Goal: Task Accomplishment & Management: Complete application form

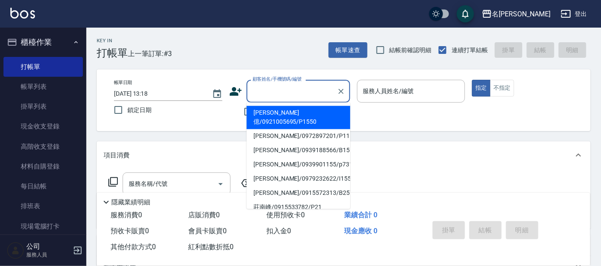
click at [279, 90] on input "顧客姓名/手機號碼/編號" at bounding box center [291, 91] width 83 height 15
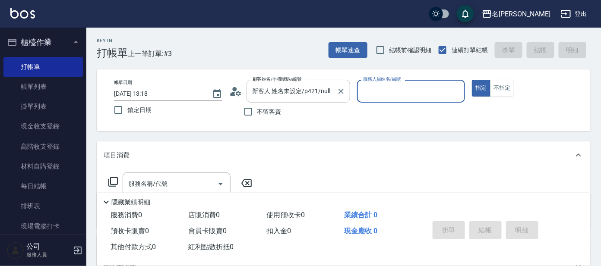
click at [315, 90] on input "新客人 姓名未設定/p421/null" at bounding box center [291, 91] width 83 height 15
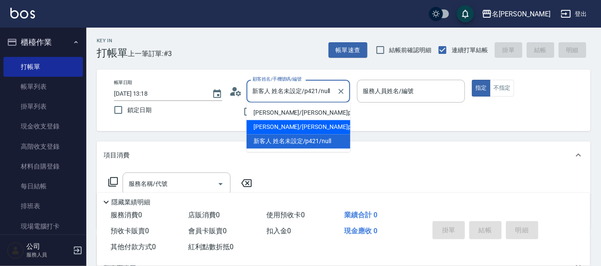
click at [320, 128] on li "[PERSON_NAME]/[PERSON_NAME]p421/P421" at bounding box center [299, 127] width 104 height 14
type input "[PERSON_NAME]/[PERSON_NAME]p421/P421"
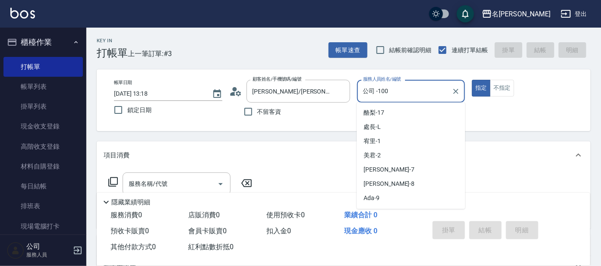
click at [383, 92] on input "公司 -100" at bounding box center [405, 91] width 88 height 15
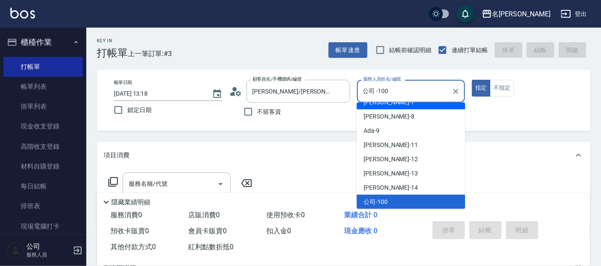
click at [371, 103] on span "[PERSON_NAME] -7" at bounding box center [389, 102] width 51 height 9
type input "[PERSON_NAME]-7"
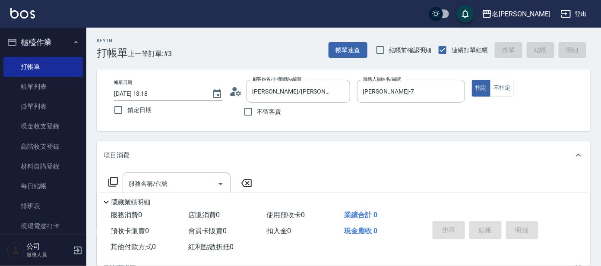
click at [112, 181] on icon at bounding box center [113, 182] width 10 height 10
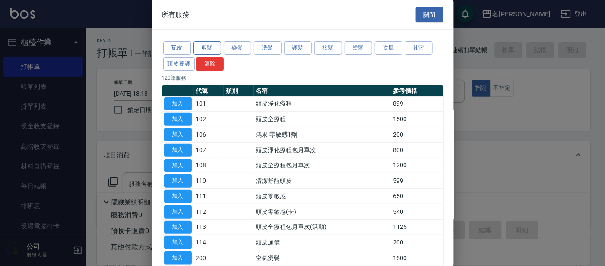
click at [204, 48] on button "剪髮" at bounding box center [207, 48] width 28 height 13
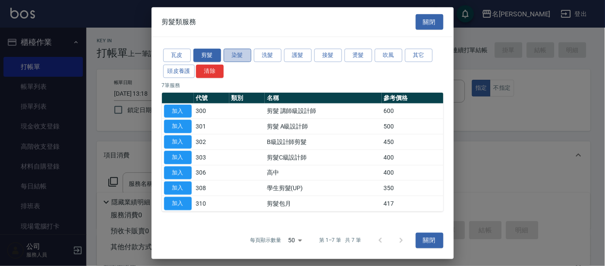
click at [237, 56] on button "染髮" at bounding box center [238, 55] width 28 height 13
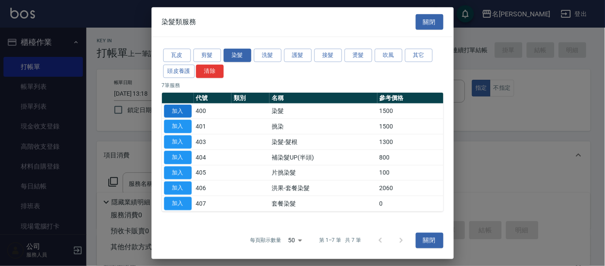
click at [169, 113] on button "加入" at bounding box center [178, 110] width 28 height 13
type input "染髮(400)"
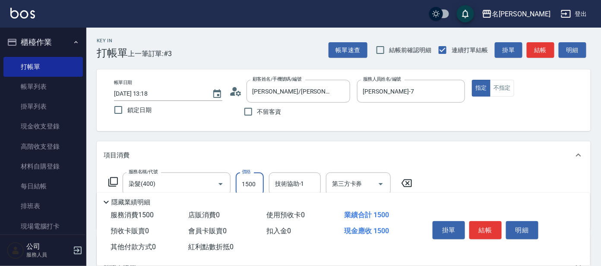
click at [256, 183] on input "1500" at bounding box center [250, 184] width 28 height 23
type input "1600"
click at [112, 180] on icon at bounding box center [113, 182] width 10 height 10
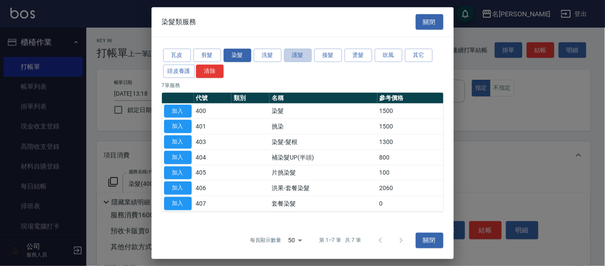
drag, startPoint x: 300, startPoint y: 54, endPoint x: 313, endPoint y: 65, distance: 16.9
click at [300, 56] on button "護髮" at bounding box center [298, 55] width 28 height 13
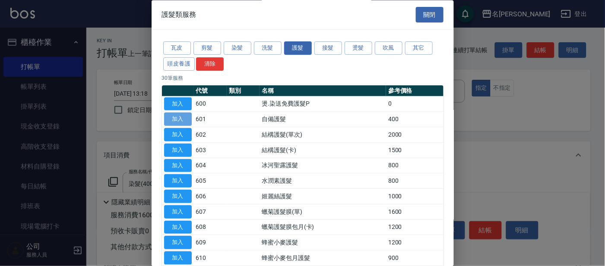
click at [179, 120] on button "加入" at bounding box center [178, 119] width 28 height 13
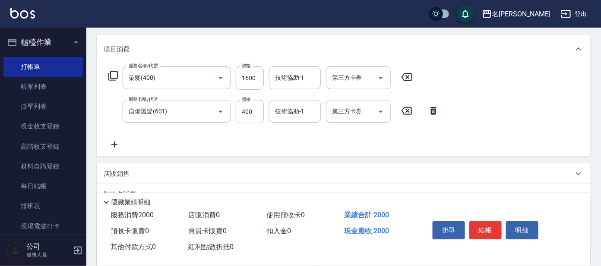
scroll to position [103, 0]
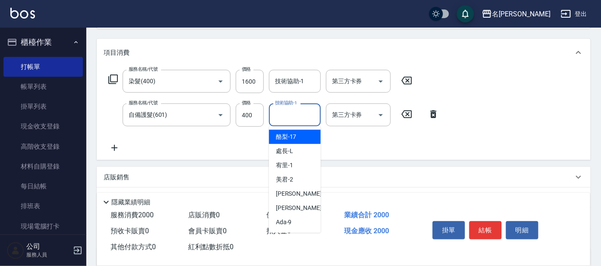
click at [288, 114] on input "技術協助-1" at bounding box center [295, 115] width 44 height 15
type input "酪梨-17"
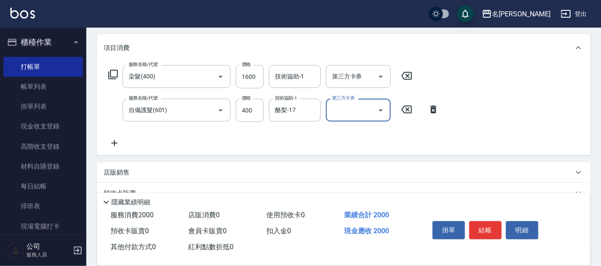
scroll to position [106, 0]
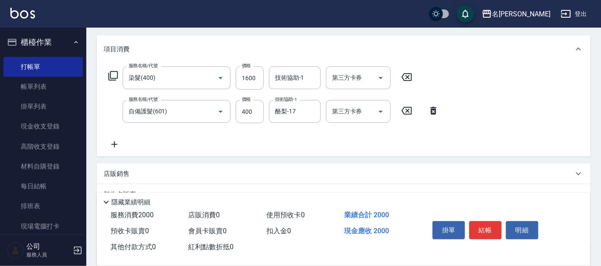
click at [117, 174] on p "店販銷售" at bounding box center [117, 174] width 26 height 9
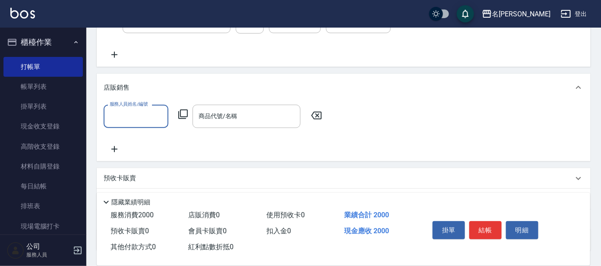
scroll to position [195, 0]
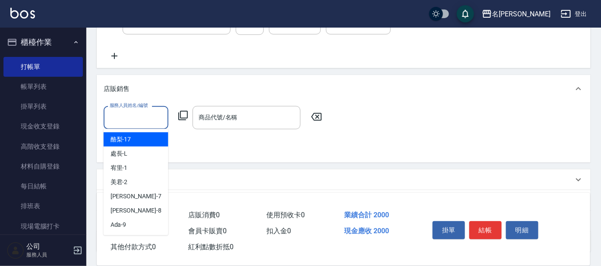
click at [140, 120] on input "服務人員姓名/編號" at bounding box center [136, 117] width 57 height 15
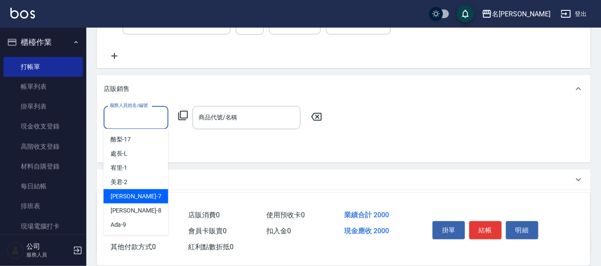
drag, startPoint x: 115, startPoint y: 194, endPoint x: 133, endPoint y: 167, distance: 33.1
click at [115, 194] on span "[PERSON_NAME] -7" at bounding box center [136, 196] width 51 height 9
type input "[PERSON_NAME]-7"
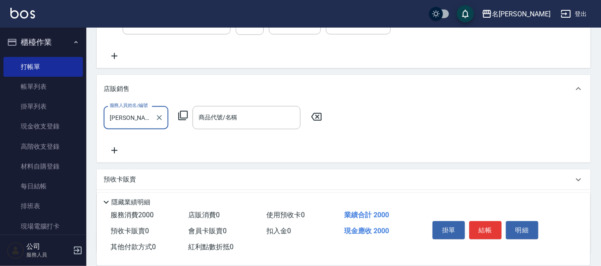
click at [186, 114] on icon at bounding box center [183, 116] width 10 height 10
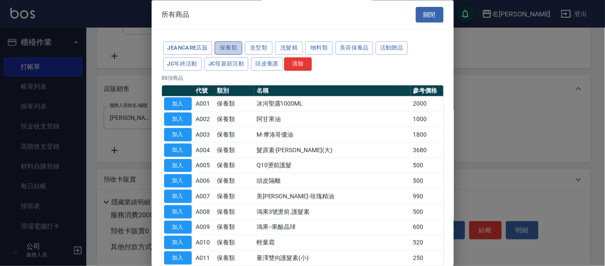
click at [230, 47] on button "保養類" at bounding box center [229, 48] width 28 height 13
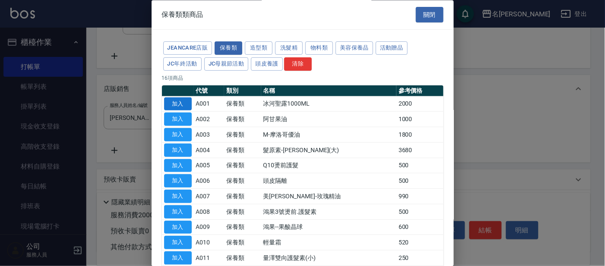
click at [172, 102] on button "加入" at bounding box center [178, 104] width 28 height 13
type input "冰河聖露1000ML"
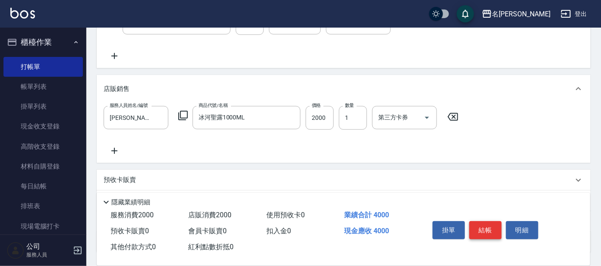
click at [490, 226] on button "結帳" at bounding box center [485, 230] width 32 height 18
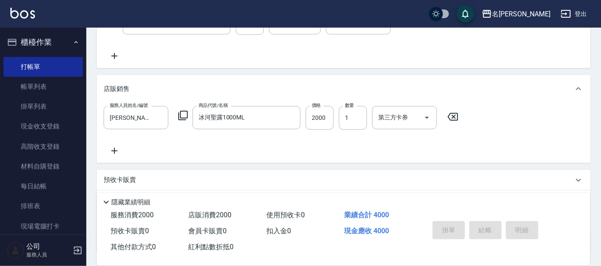
type input "[DATE] 13:42"
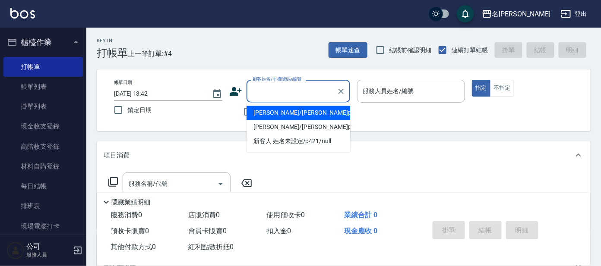
click at [261, 93] on input "顧客姓名/手機號碼/編號" at bounding box center [291, 91] width 83 height 15
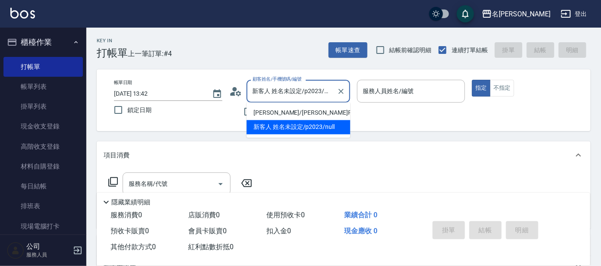
click at [310, 90] on input "新客人 姓名未設定/p2023/null" at bounding box center [291, 91] width 83 height 15
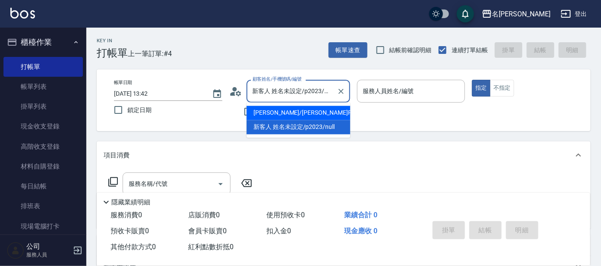
click at [276, 114] on li "[PERSON_NAME]/[PERSON_NAME]P2023/P2023" at bounding box center [299, 113] width 104 height 14
type input "[PERSON_NAME]/[PERSON_NAME]P2023/P2023"
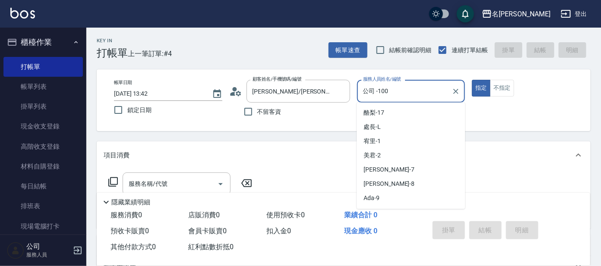
scroll to position [68, 0]
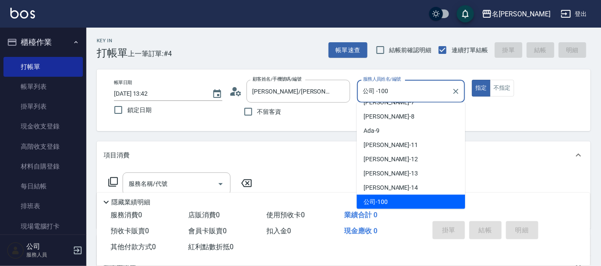
click at [387, 95] on input "公司 -100" at bounding box center [405, 91] width 88 height 15
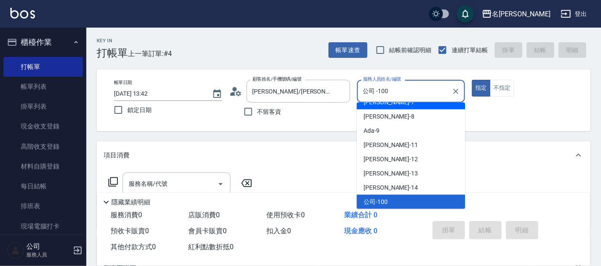
click at [370, 107] on span "[PERSON_NAME] -7" at bounding box center [389, 102] width 51 height 9
type input "[PERSON_NAME]-7"
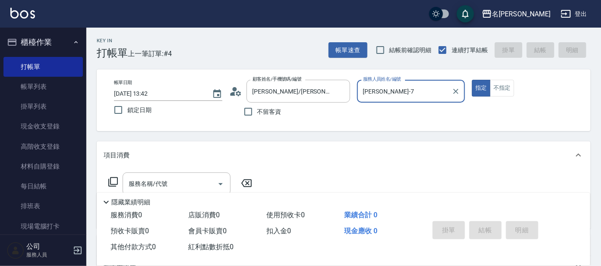
click at [112, 182] on icon at bounding box center [113, 182] width 10 height 10
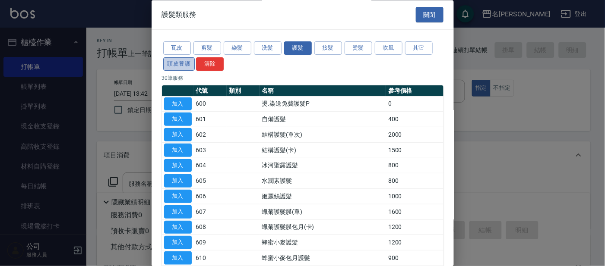
click at [174, 62] on button "頭皮養護" at bounding box center [179, 63] width 32 height 13
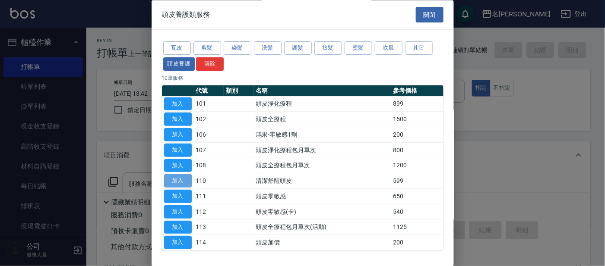
click at [179, 181] on button "加入" at bounding box center [178, 181] width 28 height 13
type input "清潔舒醒頭皮(110)"
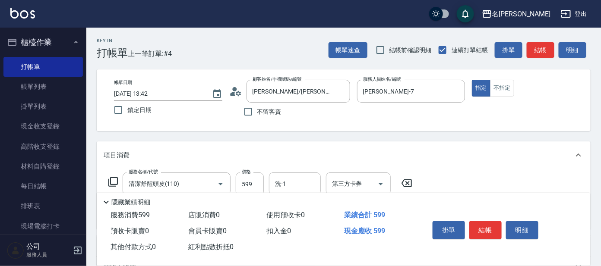
click at [112, 179] on icon at bounding box center [113, 182] width 10 height 10
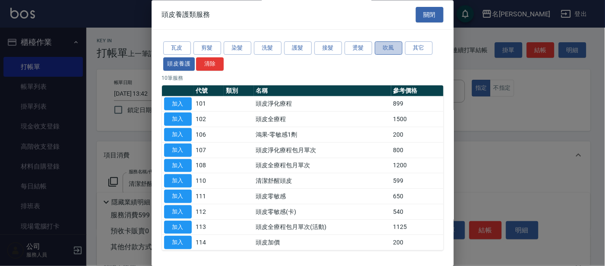
click at [392, 47] on button "吹風" at bounding box center [389, 48] width 28 height 13
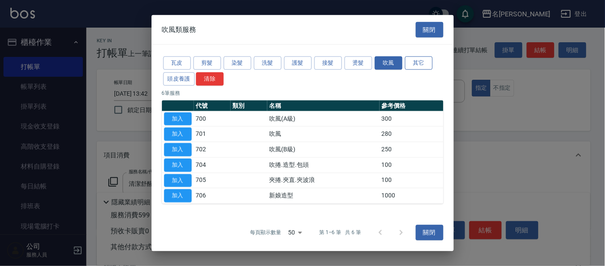
click at [422, 62] on button "其它" at bounding box center [419, 63] width 28 height 13
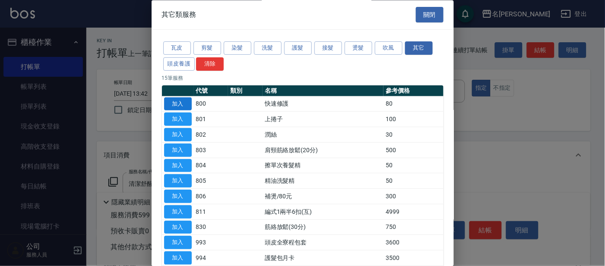
click at [176, 102] on button "加入" at bounding box center [178, 104] width 28 height 13
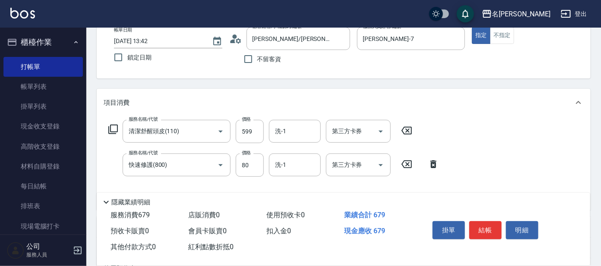
scroll to position [54, 0]
click at [486, 228] on button "結帳" at bounding box center [485, 230] width 32 height 18
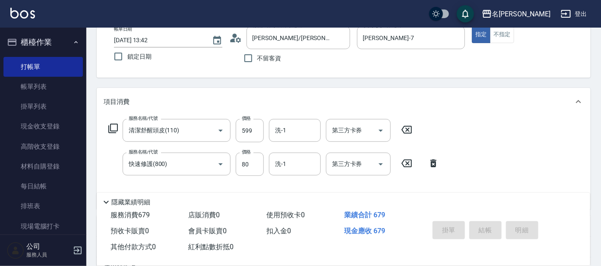
type input "[DATE] 13:43"
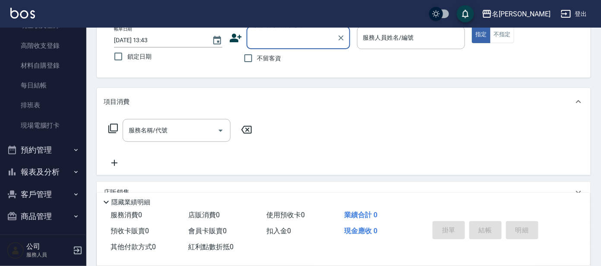
scroll to position [104, 0]
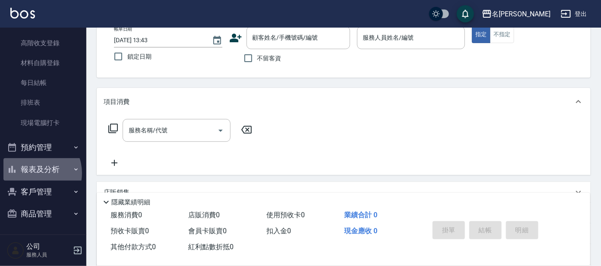
drag, startPoint x: 33, startPoint y: 173, endPoint x: 50, endPoint y: 164, distance: 18.7
click at [37, 173] on button "報表及分析" at bounding box center [42, 169] width 79 height 22
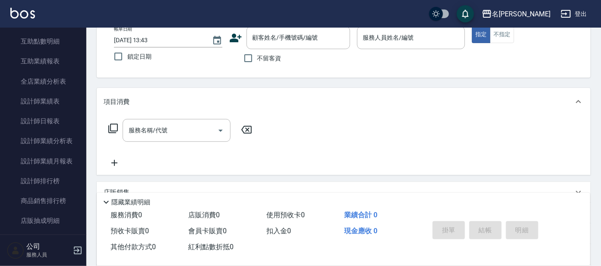
scroll to position [348, 0]
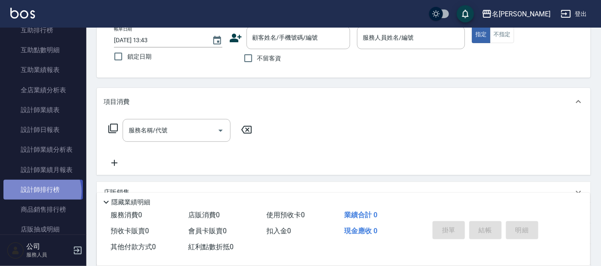
click at [41, 191] on link "設計師排行榜" at bounding box center [42, 190] width 79 height 20
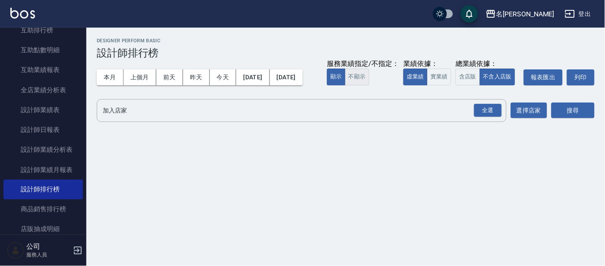
click at [345, 85] on button "不顯示" at bounding box center [357, 77] width 24 height 17
click at [427, 85] on button "實業績" at bounding box center [439, 77] width 24 height 17
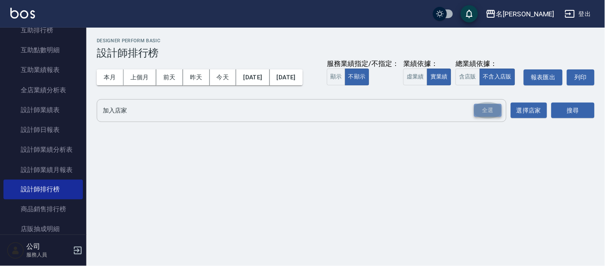
click at [488, 117] on div "全選" at bounding box center [488, 110] width 28 height 13
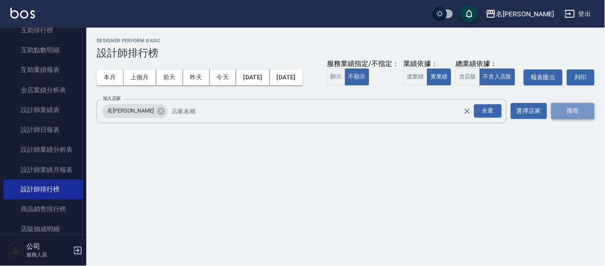
click at [575, 119] on button "搜尋" at bounding box center [572, 111] width 43 height 16
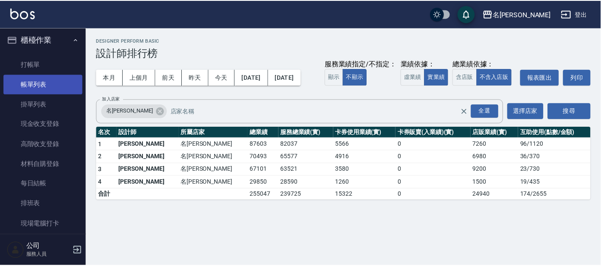
scroll to position [3, 0]
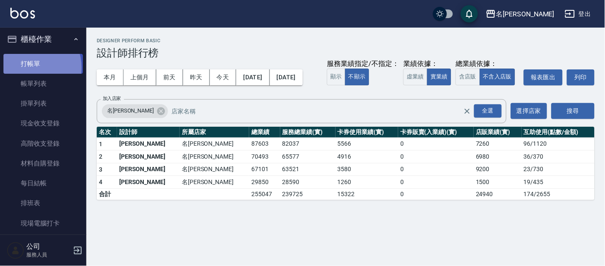
click at [29, 67] on link "打帳單" at bounding box center [42, 64] width 79 height 20
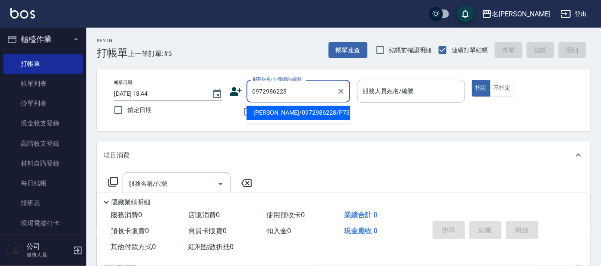
type input "[PERSON_NAME]/0972986228/P734"
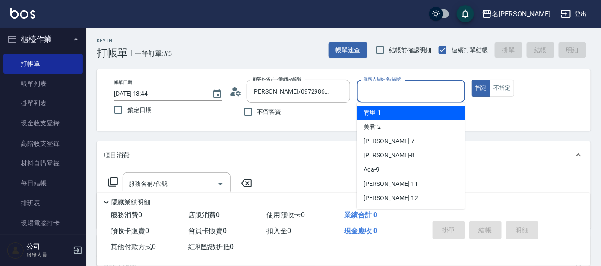
click at [382, 94] on input "服務人員姓名/編號" at bounding box center [411, 91] width 101 height 15
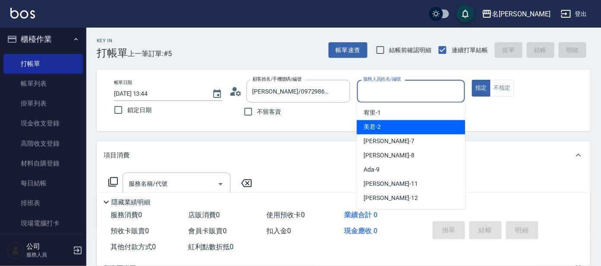
click at [392, 123] on div "美君 -2" at bounding box center [411, 127] width 108 height 14
type input "美君-2"
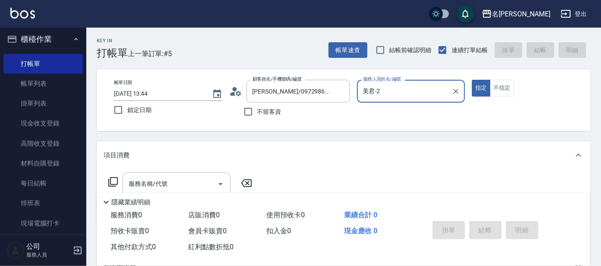
click at [164, 193] on div "隱藏業績明細" at bounding box center [344, 200] width 494 height 15
click at [169, 185] on input "服務名稱/代號" at bounding box center [170, 184] width 87 height 15
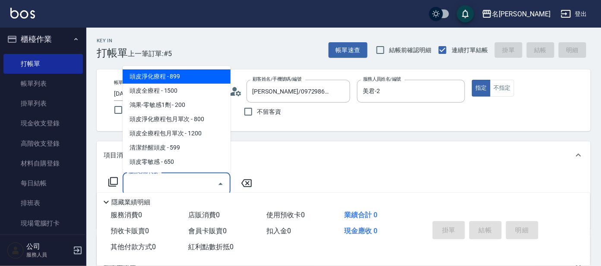
click at [183, 82] on span "頭皮淨化療程 - 899" at bounding box center [177, 77] width 108 height 14
type input "頭皮淨化療程(101)"
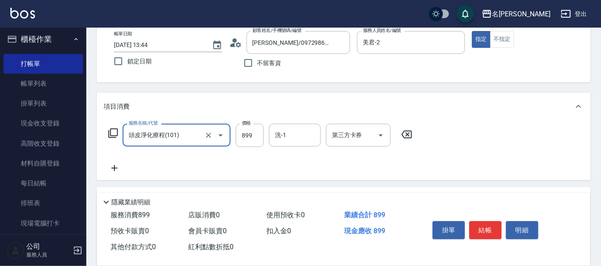
scroll to position [108, 0]
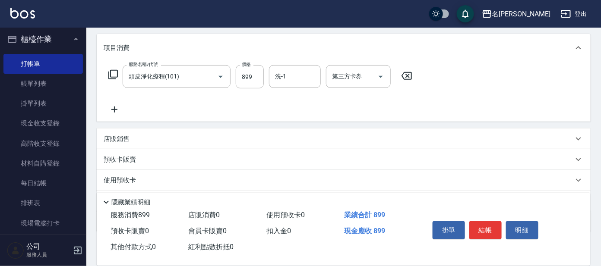
click at [111, 105] on icon at bounding box center [115, 109] width 22 height 10
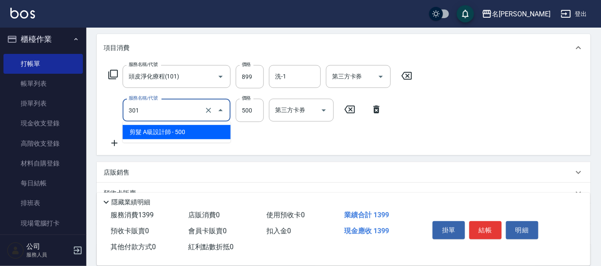
click at [159, 112] on input "301" at bounding box center [165, 110] width 76 height 15
drag, startPoint x: 177, startPoint y: 133, endPoint x: 183, endPoint y: 130, distance: 7.9
click at [177, 133] on span "剪髮 A級設計師 - 500" at bounding box center [177, 132] width 108 height 14
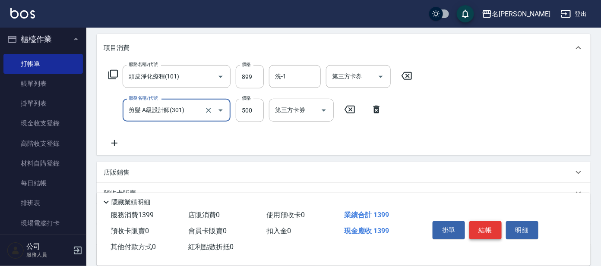
type input "剪髮 A級設計師(301)"
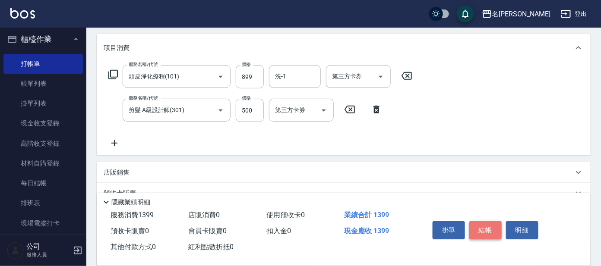
click at [484, 223] on button "結帳" at bounding box center [485, 230] width 32 height 18
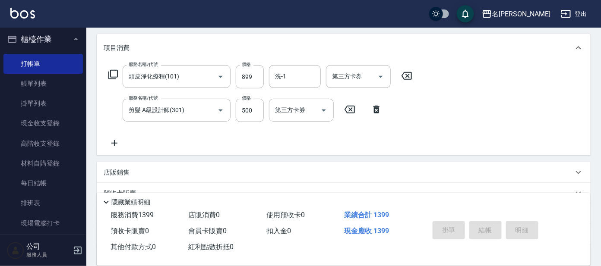
type input "[DATE] 13:55"
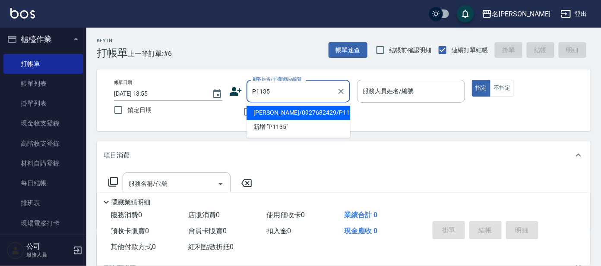
type input "[PERSON_NAME]/0927682429/P1135"
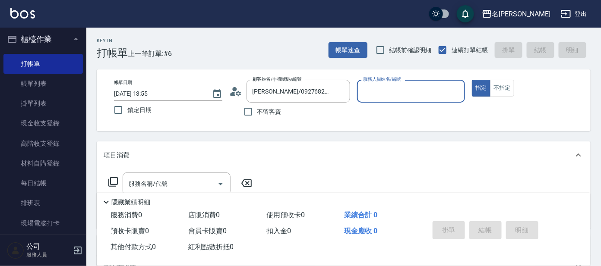
type input "公司 -100"
click at [453, 90] on icon "Clear" at bounding box center [456, 91] width 9 height 9
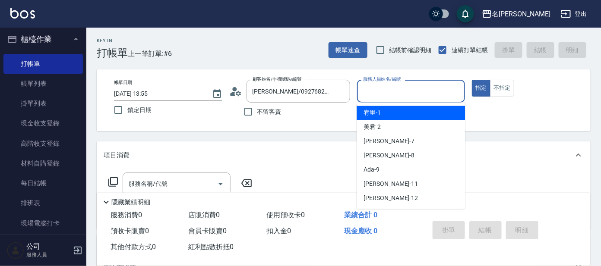
click at [440, 90] on input "服務人員姓名/編號" at bounding box center [411, 91] width 101 height 15
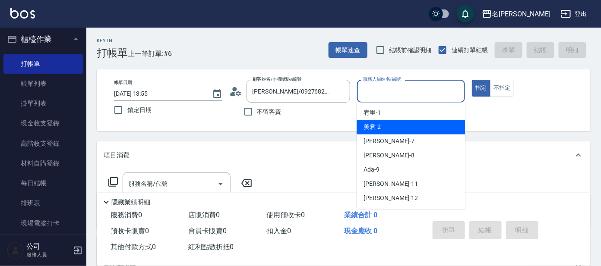
click at [446, 121] on div "美君 -2" at bounding box center [411, 127] width 108 height 14
type input "美君-2"
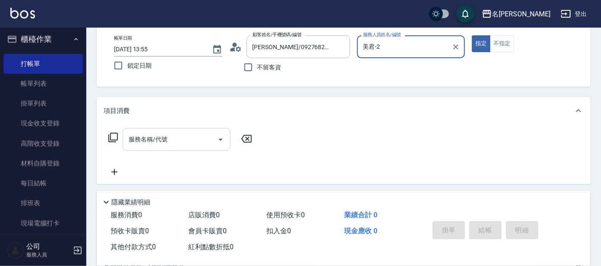
scroll to position [108, 0]
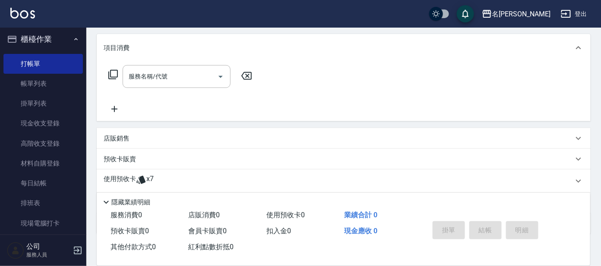
click at [133, 177] on p "使用預收卡" at bounding box center [120, 181] width 32 height 13
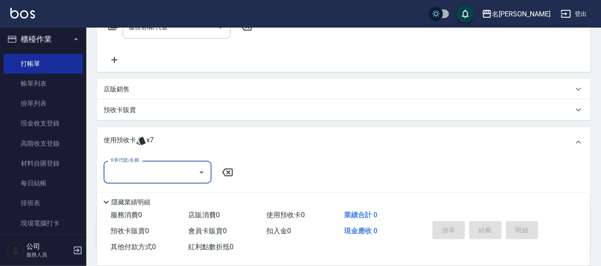
scroll to position [220, 0]
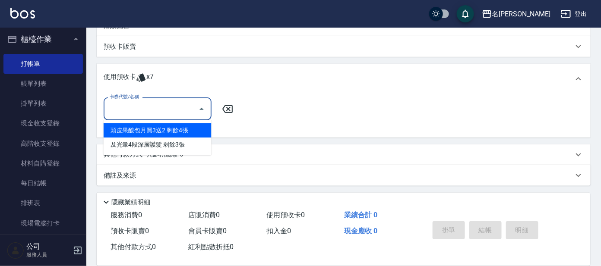
click at [169, 105] on input "卡券代號/名稱" at bounding box center [151, 108] width 87 height 15
click at [180, 127] on div "頭皮果酸包月買3送2 剩餘4張" at bounding box center [158, 130] width 108 height 14
type input "頭皮果酸包月買3送2"
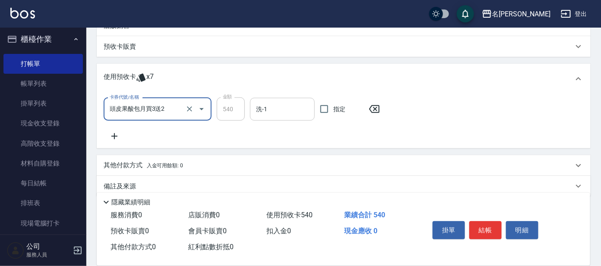
click at [299, 111] on input "洗-1" at bounding box center [282, 109] width 57 height 15
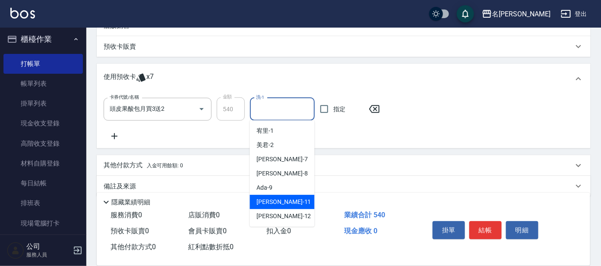
scroll to position [54, 0]
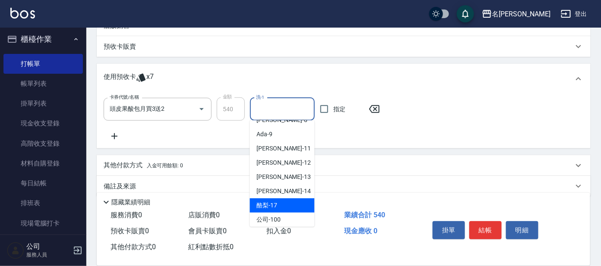
click at [287, 199] on div "酪梨 -17" at bounding box center [282, 206] width 65 height 14
type input "酪梨-17"
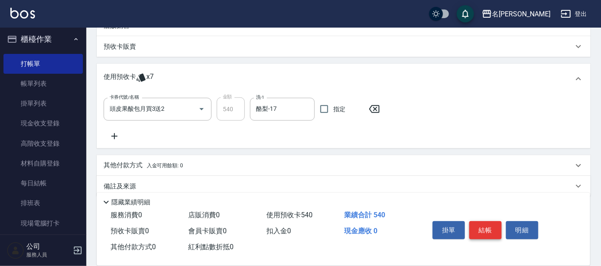
click at [484, 228] on button "結帳" at bounding box center [485, 230] width 32 height 18
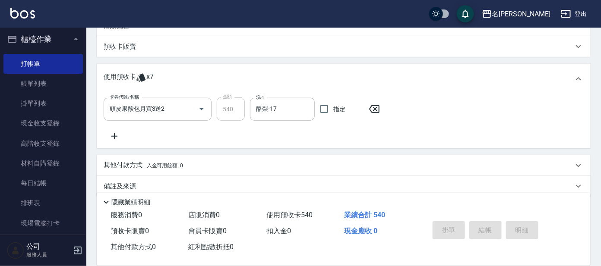
type input "[DATE] 14:05"
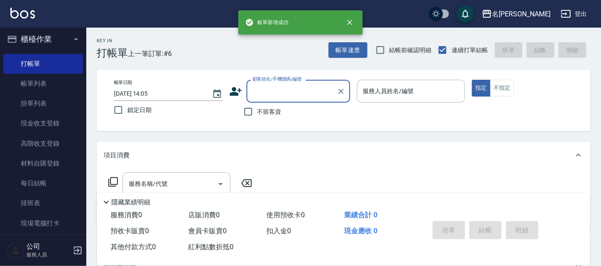
scroll to position [0, 0]
click at [303, 95] on input "顧客姓名/手機號碼/編號" at bounding box center [291, 91] width 83 height 15
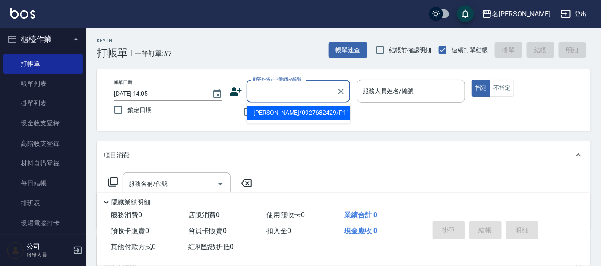
click at [319, 116] on li "[PERSON_NAME]/0927682429/P1135" at bounding box center [299, 113] width 104 height 14
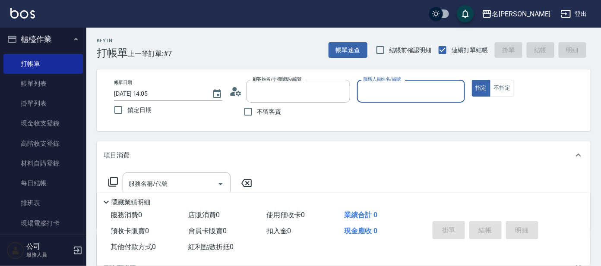
type input "[PERSON_NAME]/0927682429/P1135"
type input "公司 -100"
click at [456, 93] on icon "Clear" at bounding box center [456, 91] width 9 height 9
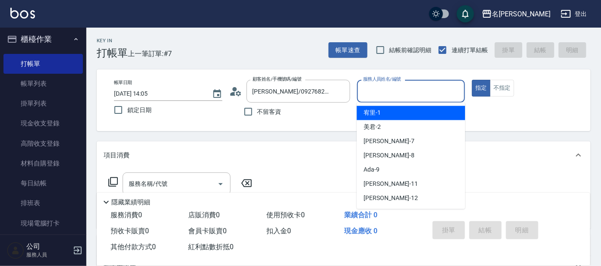
click at [440, 91] on input "服務人員姓名/編號" at bounding box center [411, 91] width 101 height 15
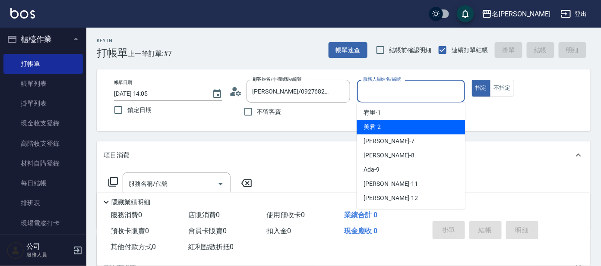
click at [422, 128] on div "美君 -2" at bounding box center [411, 127] width 108 height 14
type input "美君-2"
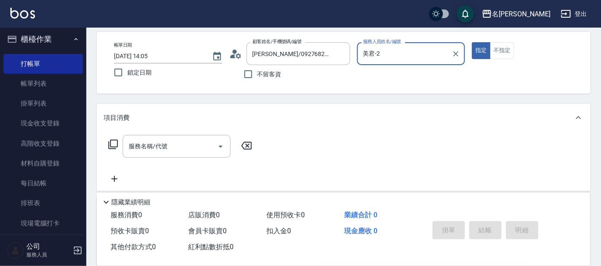
scroll to position [108, 0]
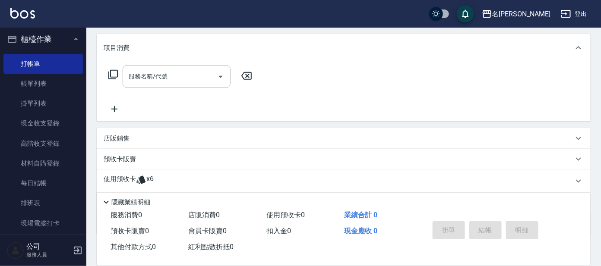
click at [150, 177] on span "x6" at bounding box center [149, 181] width 7 height 13
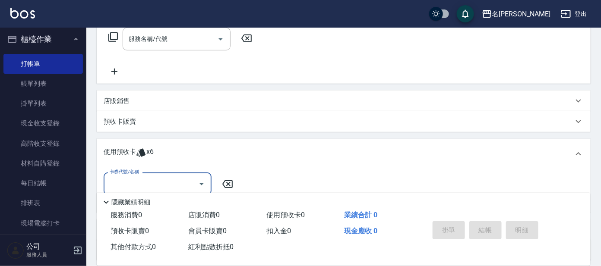
scroll to position [215, 0]
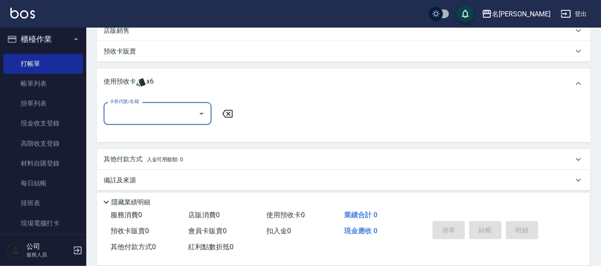
click at [174, 104] on div "卡券代號/名稱" at bounding box center [158, 113] width 108 height 23
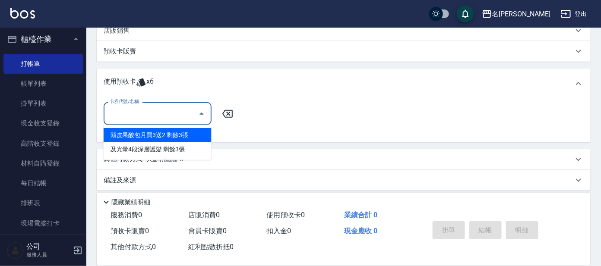
click at [181, 132] on div "頭皮果酸包月買3送2 剩餘3張" at bounding box center [158, 135] width 108 height 14
type input "頭皮果酸包月買3送2"
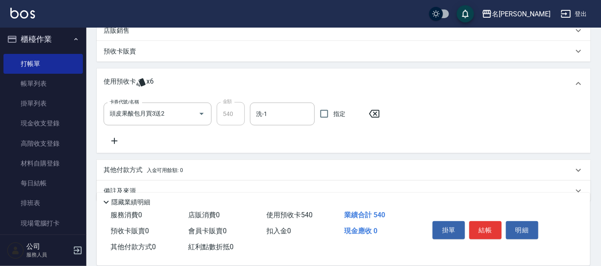
click at [109, 137] on icon at bounding box center [115, 141] width 22 height 10
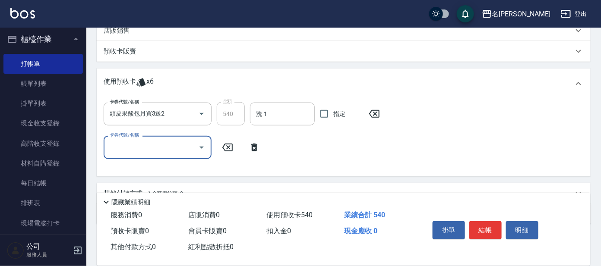
click at [202, 146] on icon "Open" at bounding box center [201, 147] width 10 height 10
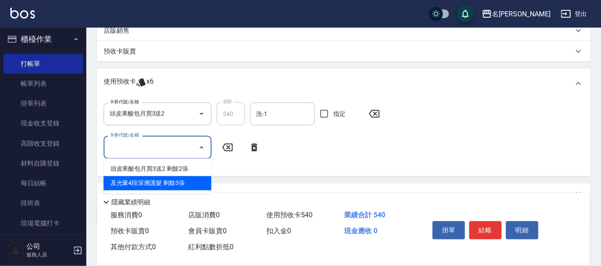
click at [187, 178] on div "及光暈4段深層護髮 剩餘3張" at bounding box center [158, 184] width 108 height 14
type input "及光暈4段深層護髮"
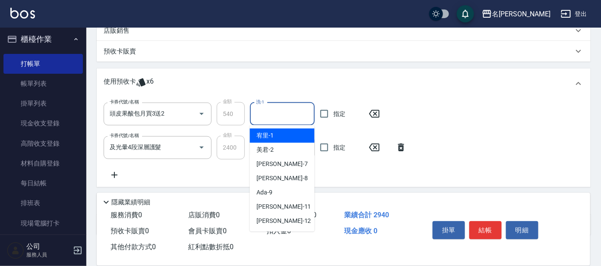
click at [277, 113] on input "洗-1" at bounding box center [282, 114] width 57 height 15
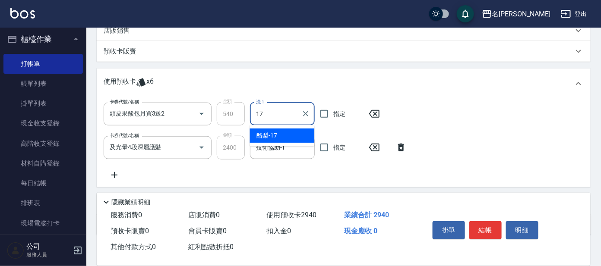
click at [284, 134] on div "酪梨 -17" at bounding box center [282, 136] width 65 height 14
type input "酪梨-17"
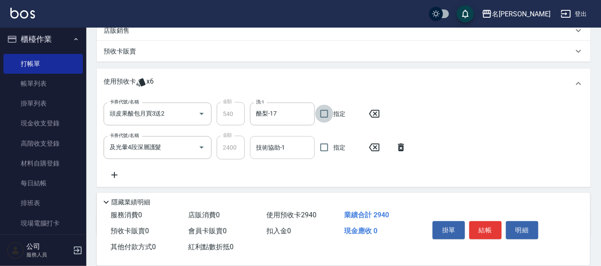
click at [284, 142] on input "技術協助-1" at bounding box center [282, 147] width 57 height 15
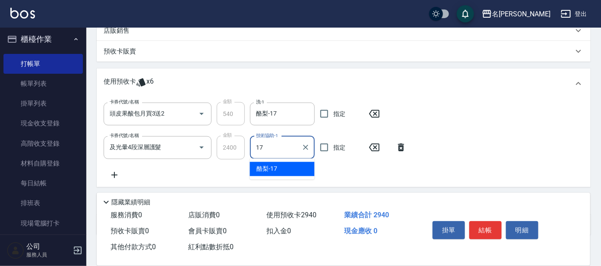
type input "酪梨-17"
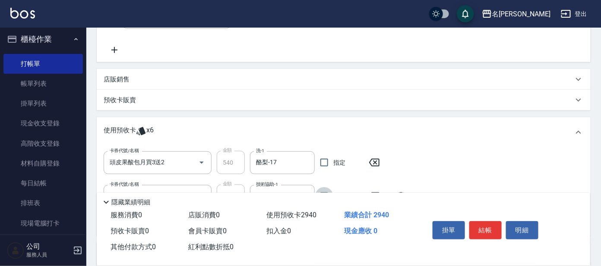
scroll to position [108, 0]
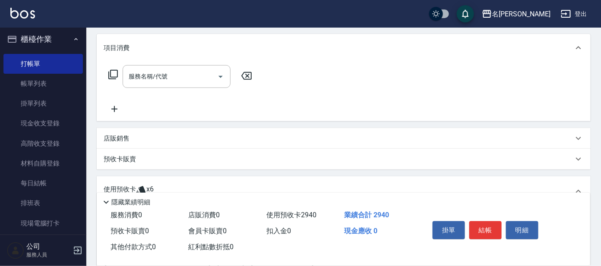
click at [114, 73] on icon at bounding box center [113, 75] width 10 height 10
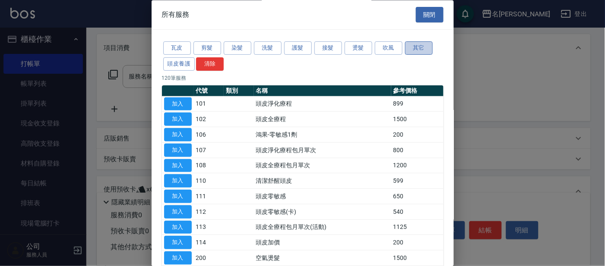
click at [419, 53] on button "其它" at bounding box center [419, 48] width 28 height 13
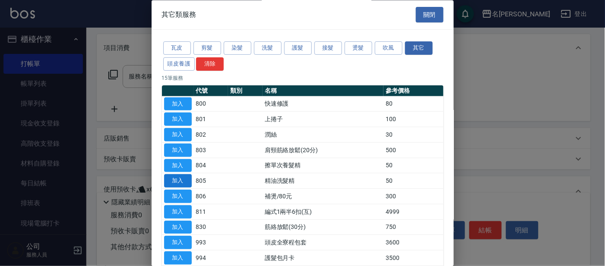
click at [171, 179] on button "加入" at bounding box center [178, 181] width 28 height 13
type input "精油洗髮精　(805)"
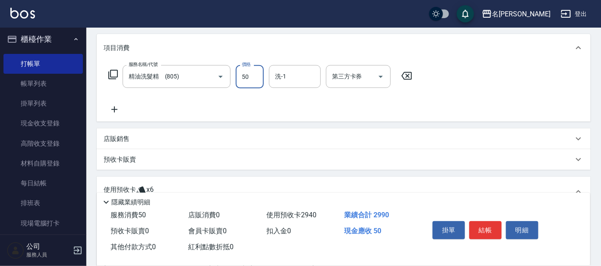
click at [256, 71] on input "50" at bounding box center [250, 76] width 28 height 23
type input "100"
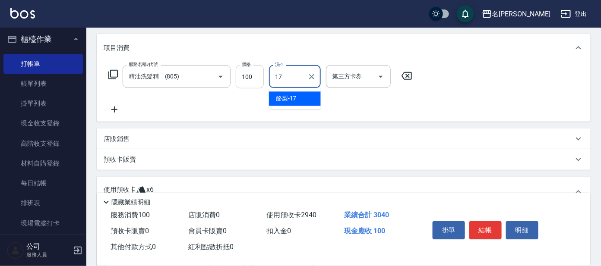
type input "酪梨-17"
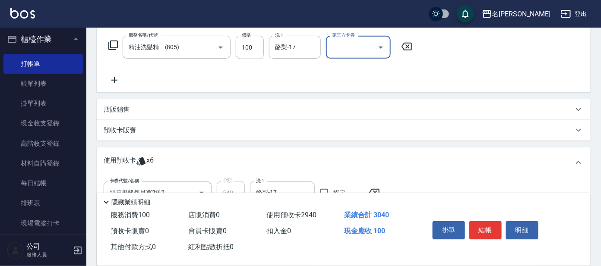
scroll to position [161, 0]
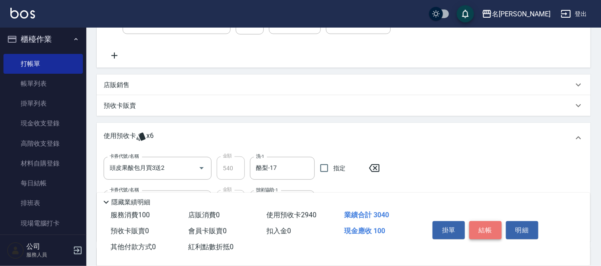
click at [489, 228] on button "結帳" at bounding box center [485, 230] width 32 height 18
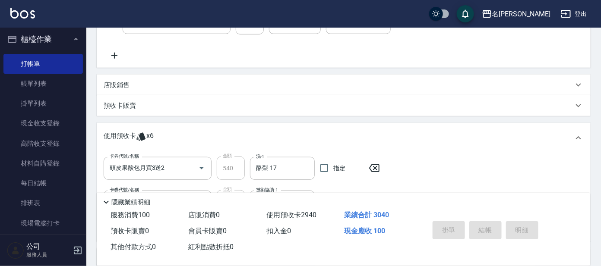
type input "[DATE] 14:06"
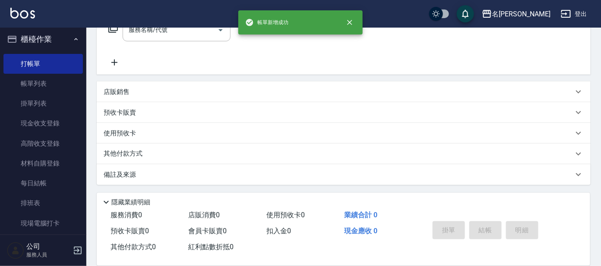
scroll to position [0, 0]
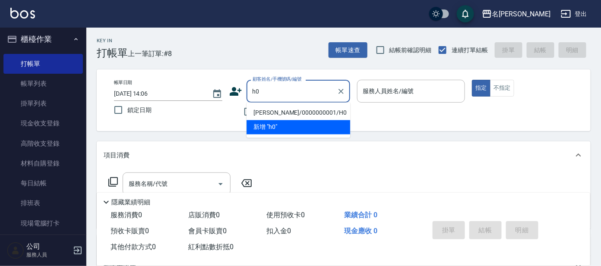
type input "[PERSON_NAME]/0000000001/H0"
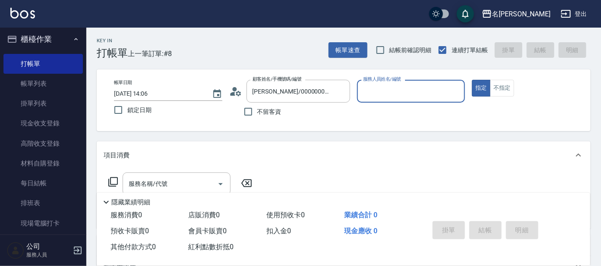
type input "[PERSON_NAME]-8"
click at [472, 80] on button "指定" at bounding box center [481, 88] width 19 height 17
type button "true"
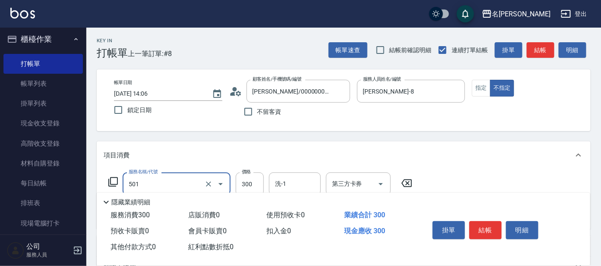
type input "洗髮(創意)(501)"
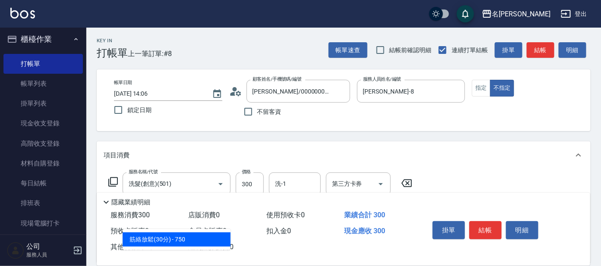
type input "303"
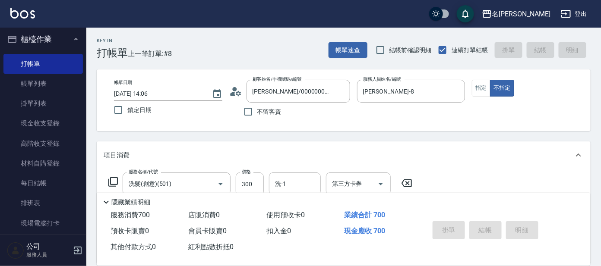
type input "[DATE] 14:09"
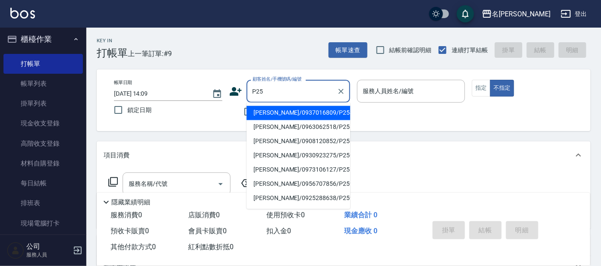
type input "[PERSON_NAME]/0937016809/P2545"
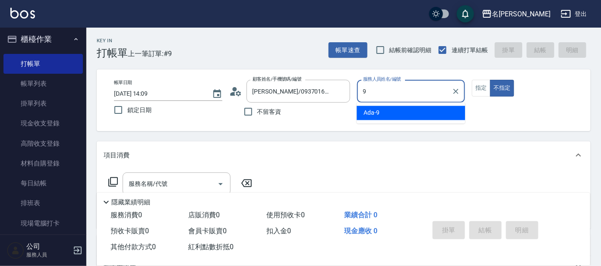
type input "Ada-9"
type button "false"
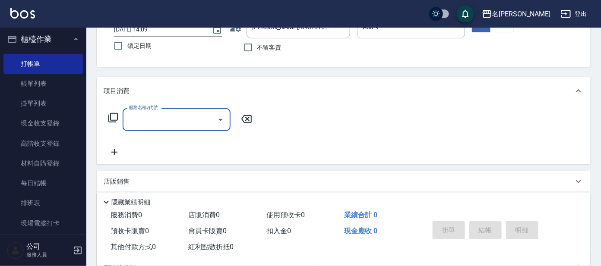
scroll to position [108, 0]
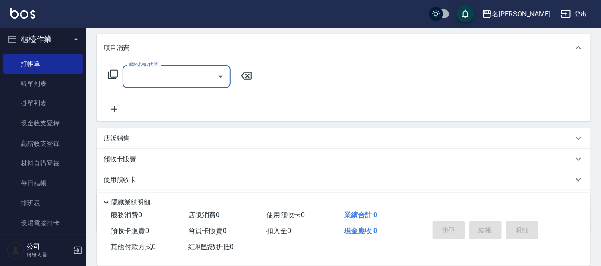
click at [114, 76] on icon at bounding box center [113, 75] width 10 height 10
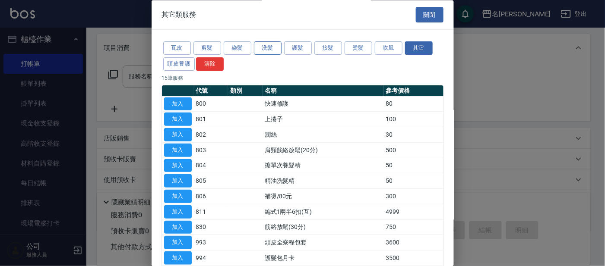
click at [272, 47] on button "洗髮" at bounding box center [268, 48] width 28 height 13
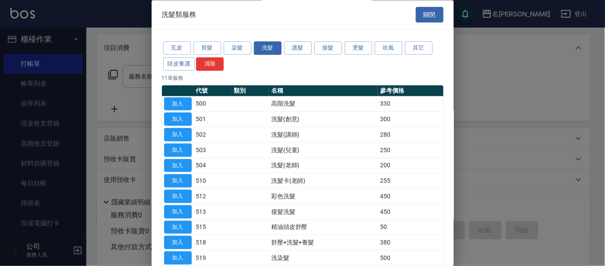
click at [174, 101] on button "加入" at bounding box center [178, 104] width 28 height 13
type input "高階洗髮(500)"
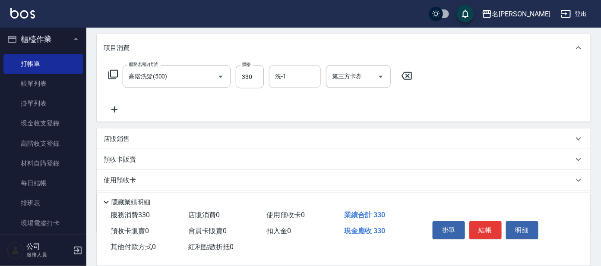
click at [291, 74] on input "洗-1" at bounding box center [295, 76] width 44 height 15
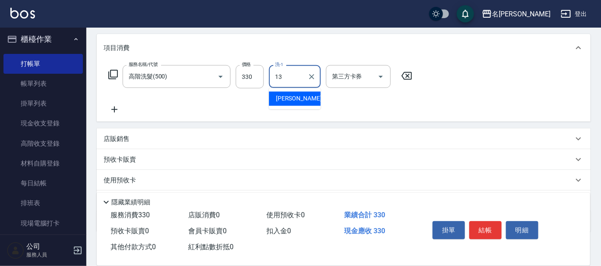
type input "[PERSON_NAME]-13"
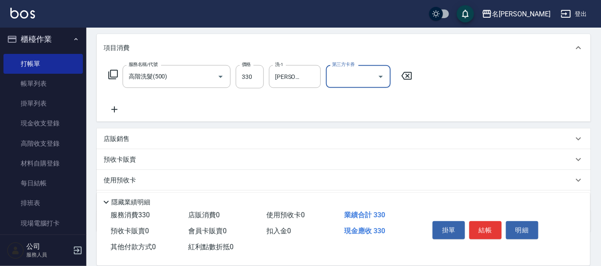
click at [109, 76] on icon at bounding box center [113, 75] width 10 height 10
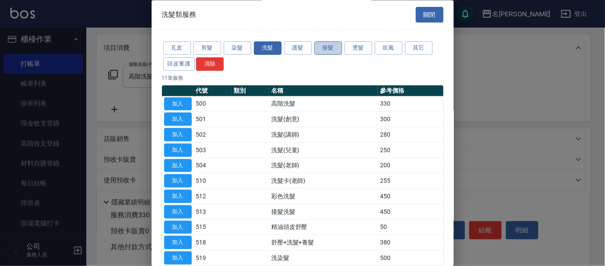
click at [329, 50] on button "接髮" at bounding box center [328, 48] width 28 height 13
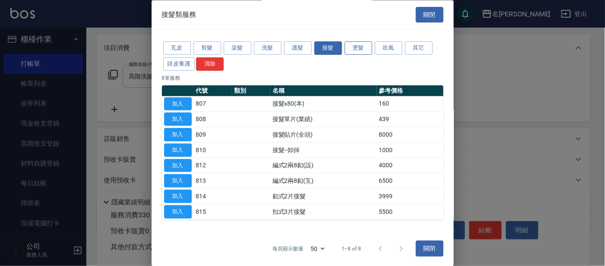
click at [353, 54] on button "燙髮" at bounding box center [359, 48] width 28 height 13
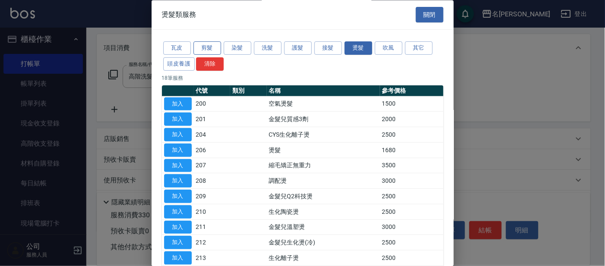
click at [211, 44] on button "剪髮" at bounding box center [207, 48] width 28 height 13
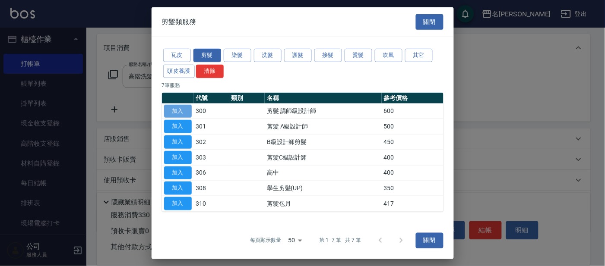
click at [178, 109] on button "加入" at bounding box center [178, 110] width 28 height 13
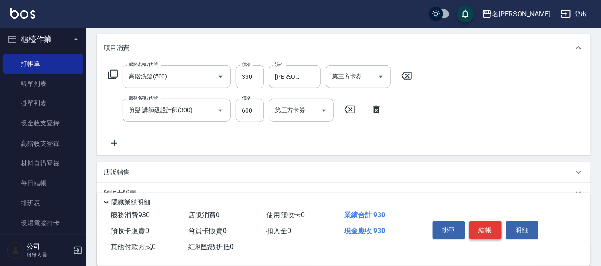
click at [483, 232] on button "結帳" at bounding box center [485, 230] width 32 height 18
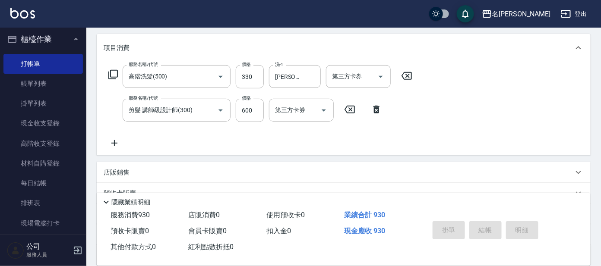
type input "[DATE] 14:15"
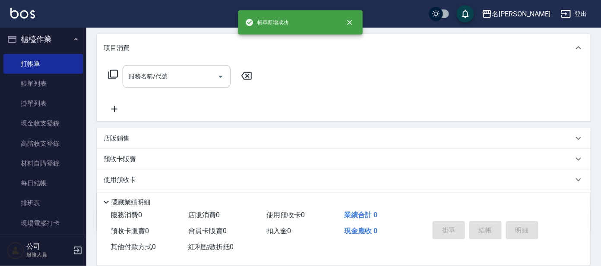
scroll to position [0, 0]
